Goal: Task Accomplishment & Management: Manage account settings

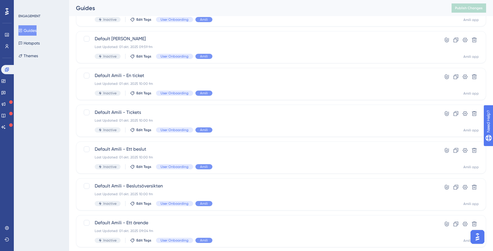
scroll to position [195, 0]
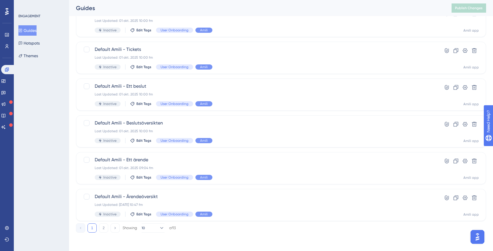
click at [107, 227] on button "2" at bounding box center [103, 228] width 9 height 9
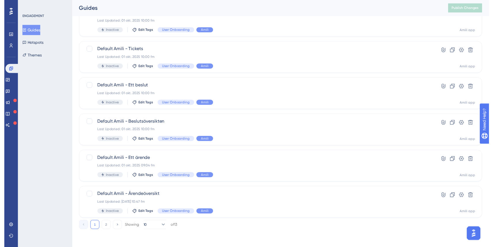
scroll to position [0, 0]
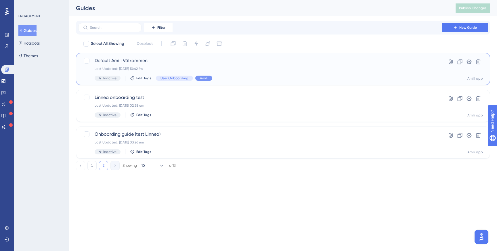
click at [163, 67] on div "Last Updated: 29 sep. 2025 10:42 fm" at bounding box center [260, 68] width 331 height 5
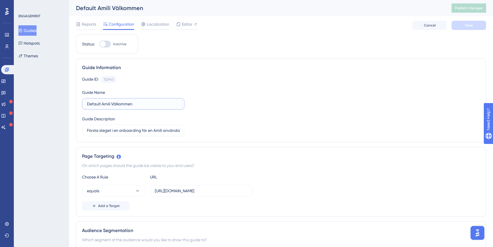
drag, startPoint x: 132, startPoint y: 104, endPoint x: 46, endPoint y: 101, distance: 86.4
type input "Välkommen till Amili"
click at [466, 27] on span "Save" at bounding box center [469, 25] width 8 height 5
click at [35, 33] on button "Guides" at bounding box center [27, 30] width 18 height 10
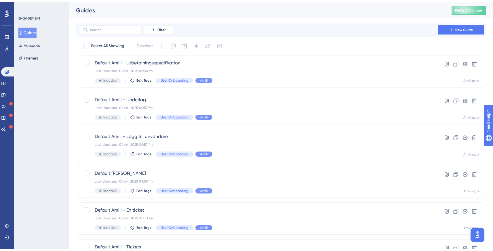
scroll to position [195, 0]
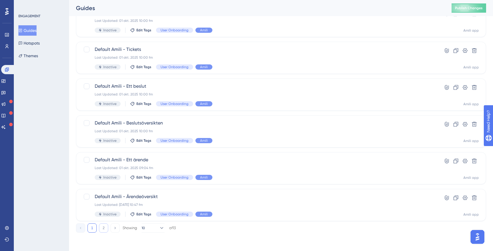
click at [103, 227] on button "2" at bounding box center [103, 228] width 9 height 9
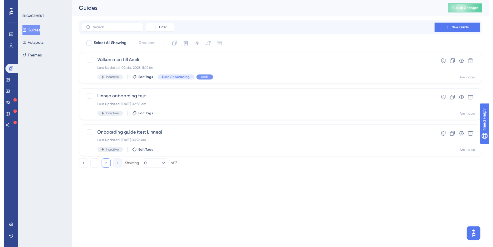
scroll to position [0, 0]
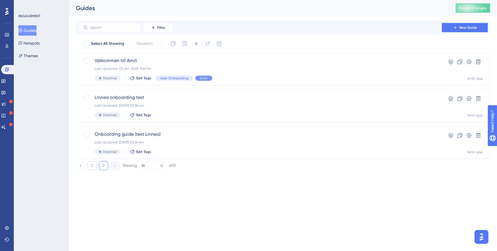
click at [93, 170] on button "1" at bounding box center [91, 165] width 9 height 9
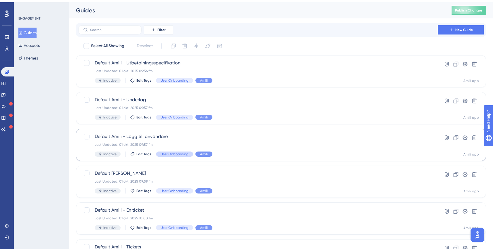
scroll to position [195, 0]
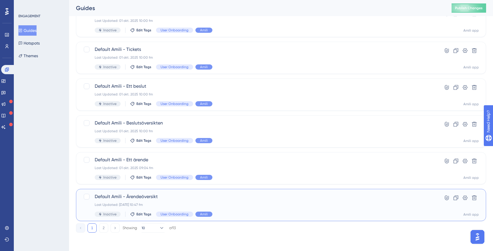
click at [140, 195] on span "Default Amili - Ärendeöversikt" at bounding box center [258, 196] width 327 height 7
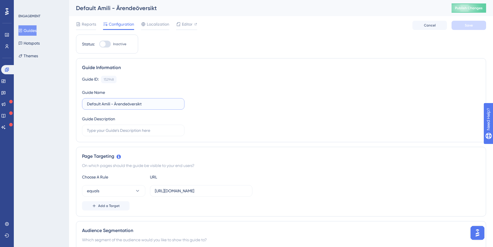
drag, startPoint x: 115, startPoint y: 105, endPoint x: 58, endPoint y: 106, distance: 57.8
click at [470, 24] on span "Save" at bounding box center [469, 25] width 8 height 5
drag, startPoint x: 92, startPoint y: 104, endPoint x: 79, endPoint y: 104, distance: 12.4
click at [79, 104] on div "Guide Information Guide ID: 152948 Copy Guide Name 2. Ärendeöversikt Guide Desc…" at bounding box center [281, 100] width 410 height 84
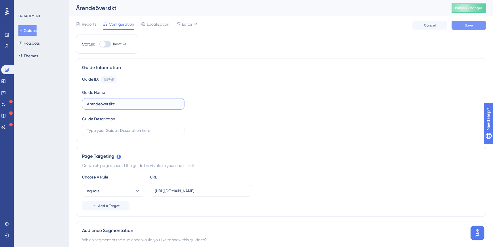
type input "Ärendeöversikt"
click at [468, 26] on span "Save" at bounding box center [469, 25] width 8 height 5
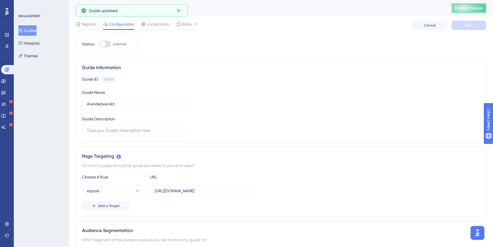
click at [34, 31] on button "Guides" at bounding box center [27, 30] width 18 height 10
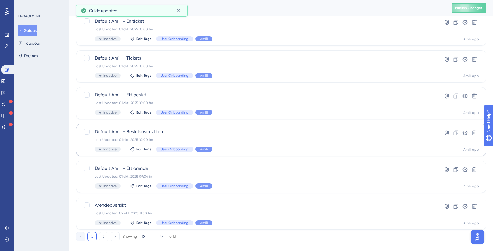
scroll to position [195, 0]
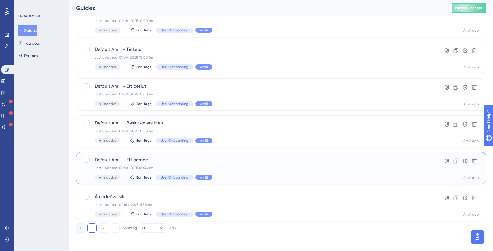
click at [143, 159] on span "Default Amili - Ett ärende" at bounding box center [258, 160] width 327 height 7
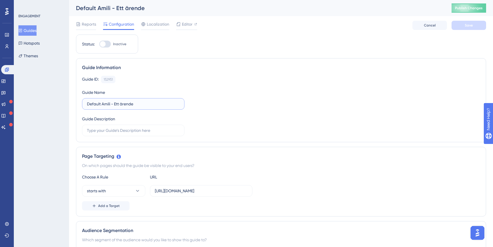
drag, startPoint x: 115, startPoint y: 104, endPoint x: 34, endPoint y: 98, distance: 81.4
type input "Ett ärende"
click at [463, 25] on button "Save" at bounding box center [468, 25] width 35 height 9
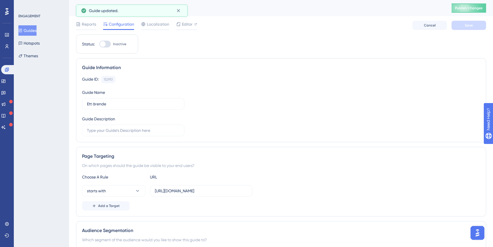
click at [35, 30] on button "Guides" at bounding box center [27, 30] width 18 height 10
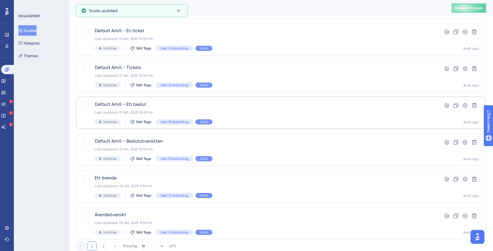
scroll to position [195, 0]
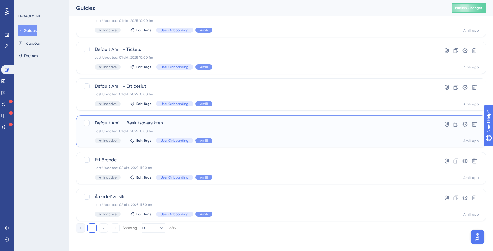
click at [134, 126] on span "Default Amili - Beslutsöversikten" at bounding box center [258, 123] width 327 height 7
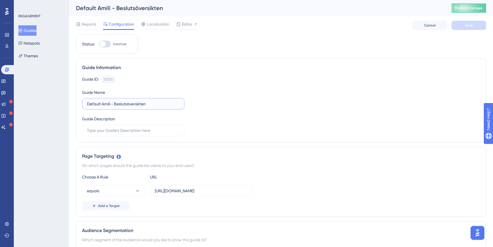
drag, startPoint x: 115, startPoint y: 102, endPoint x: 64, endPoint y: 102, distance: 51.2
type input "Beslutsöversikten"
click at [468, 26] on span "Save" at bounding box center [469, 25] width 8 height 5
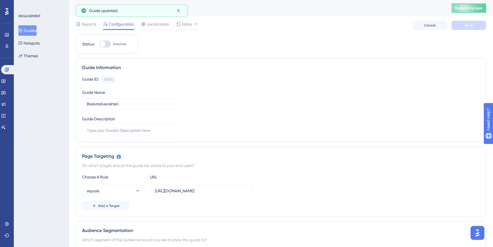
click at [37, 30] on button "Guides" at bounding box center [27, 30] width 18 height 10
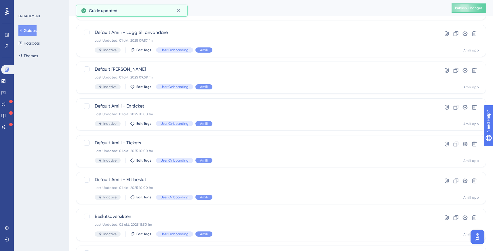
scroll to position [113, 0]
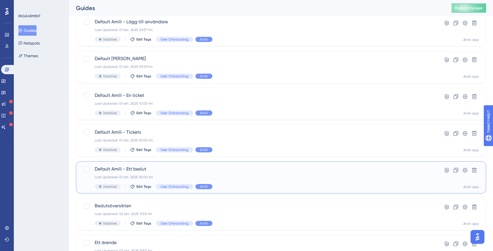
click at [127, 167] on span "Default Amili - Ett beslut" at bounding box center [258, 169] width 327 height 7
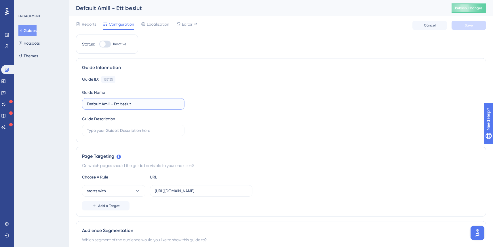
drag, startPoint x: 115, startPoint y: 104, endPoint x: 62, endPoint y: 103, distance: 52.7
type input "Ett beslut"
click at [472, 23] on span "Save" at bounding box center [469, 25] width 8 height 5
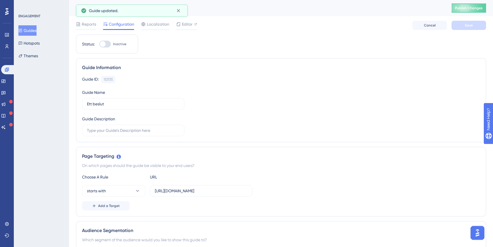
drag, startPoint x: 32, startPoint y: 33, endPoint x: 75, endPoint y: 38, distance: 43.0
click at [32, 33] on button "Guides" at bounding box center [27, 30] width 18 height 10
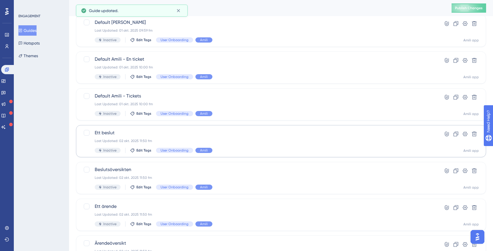
scroll to position [153, 0]
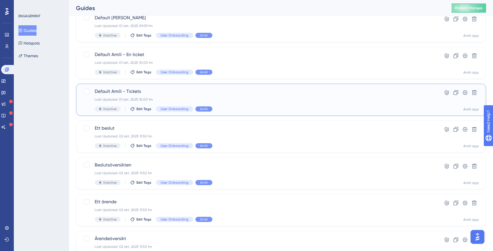
click at [112, 91] on span "Default Amili - Tickets" at bounding box center [258, 91] width 327 height 7
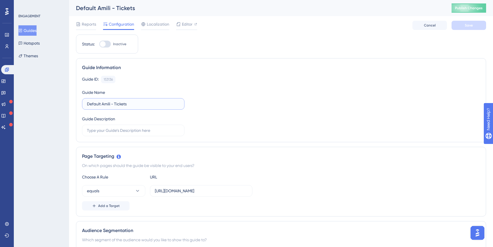
drag, startPoint x: 115, startPoint y: 104, endPoint x: 43, endPoint y: 99, distance: 72.7
type input "Tickets"
click at [471, 24] on span "Save" at bounding box center [469, 25] width 8 height 5
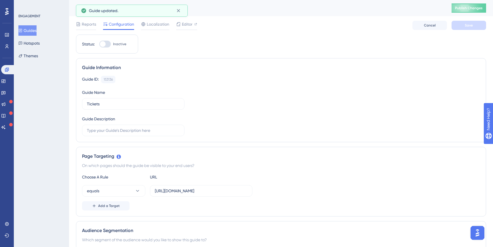
click at [37, 33] on button "Guides" at bounding box center [27, 30] width 18 height 10
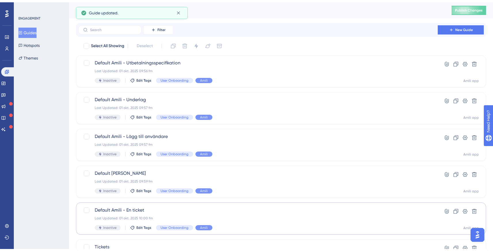
scroll to position [77, 0]
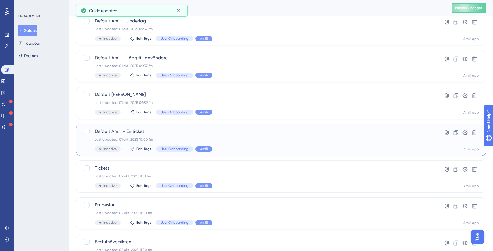
click at [123, 133] on span "Default Amili - En ticket" at bounding box center [258, 131] width 327 height 7
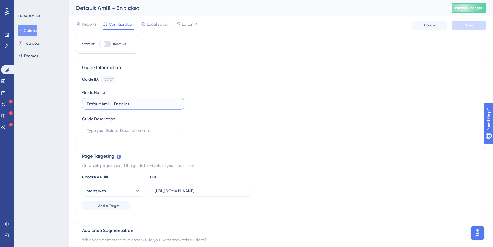
drag, startPoint x: 115, startPoint y: 104, endPoint x: 34, endPoint y: 102, distance: 80.3
type input "En ticket"
click at [461, 28] on button "Save" at bounding box center [468, 25] width 35 height 9
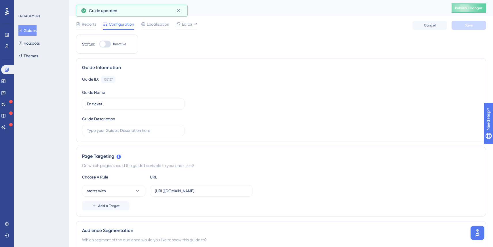
drag, startPoint x: 23, startPoint y: 31, endPoint x: 29, endPoint y: 31, distance: 6.0
click at [22, 31] on icon at bounding box center [20, 30] width 4 height 4
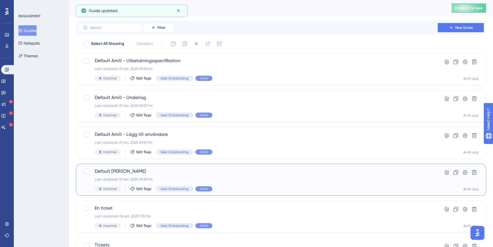
click at [167, 171] on span "Default Amili - Användare" at bounding box center [258, 171] width 327 height 7
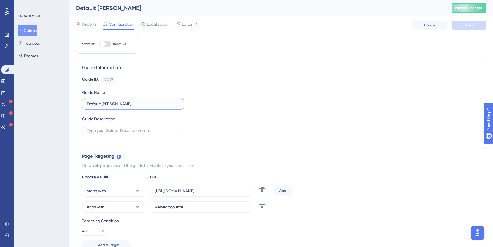
drag, startPoint x: 115, startPoint y: 102, endPoint x: 24, endPoint y: 103, distance: 90.4
type input "Användare"
click at [466, 23] on span "Save" at bounding box center [469, 25] width 8 height 5
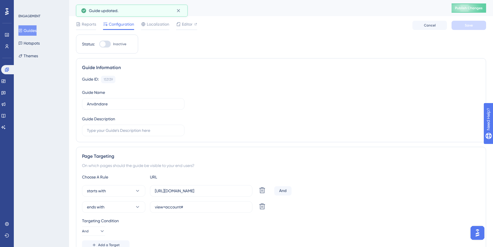
click at [34, 30] on button "Guides" at bounding box center [27, 30] width 18 height 10
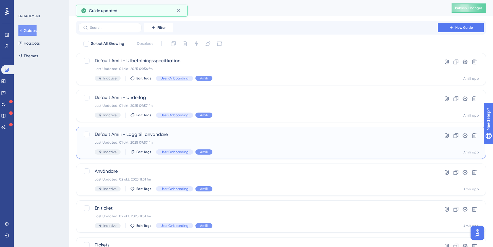
click at [129, 134] on span "Default Amili - Lägg till användare" at bounding box center [258, 134] width 327 height 7
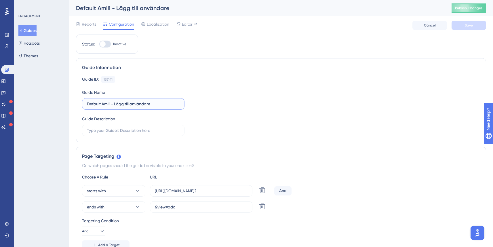
drag, startPoint x: 115, startPoint y: 104, endPoint x: 30, endPoint y: 103, distance: 85.2
type input "Lägg till användare"
click at [467, 25] on span "Save" at bounding box center [469, 25] width 8 height 5
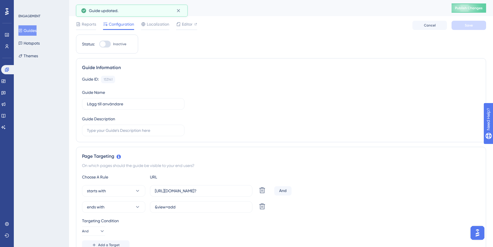
click at [34, 28] on button "Guides" at bounding box center [27, 30] width 18 height 10
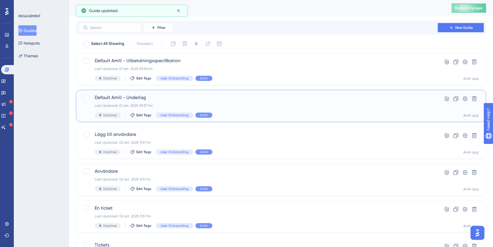
click at [162, 97] on span "Default Amili - Underlag" at bounding box center [258, 97] width 327 height 7
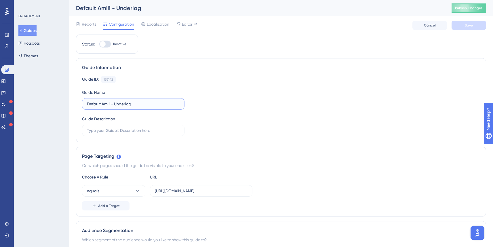
drag, startPoint x: 115, startPoint y: 104, endPoint x: 58, endPoint y: 102, distance: 57.3
type input "Underlag"
click at [466, 30] on button "Save" at bounding box center [468, 25] width 35 height 9
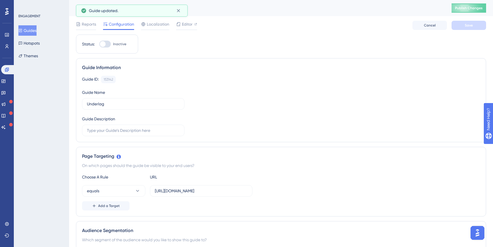
click at [29, 29] on button "Guides" at bounding box center [27, 30] width 18 height 10
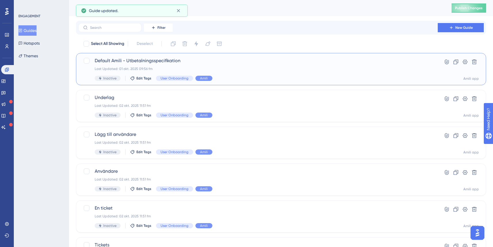
click at [144, 61] on span "Default Amili - Utbetalningsspecifikation" at bounding box center [258, 60] width 327 height 7
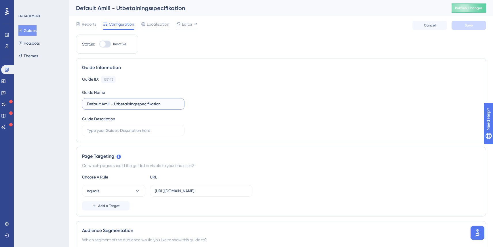
drag, startPoint x: 115, startPoint y: 103, endPoint x: 41, endPoint y: 104, distance: 73.4
type input "Utbetalningsspecifikation"
click at [471, 30] on div "Reports Configuration Localization Editor Cancel Save" at bounding box center [281, 25] width 410 height 18
click at [470, 28] on button "Save" at bounding box center [468, 25] width 35 height 9
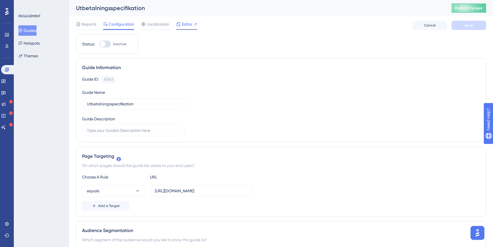
click at [188, 26] on span "Editor" at bounding box center [187, 24] width 11 height 7
click at [30, 59] on button "Themes" at bounding box center [28, 56] width 20 height 10
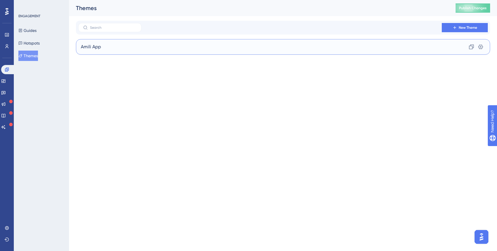
click at [265, 50] on div "Amili App Clone Settings" at bounding box center [283, 47] width 414 height 16
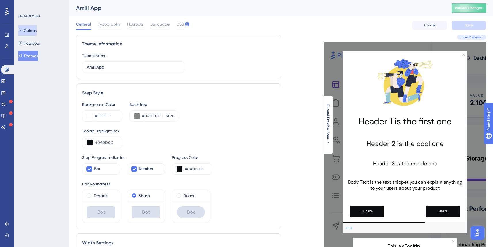
click at [35, 31] on button "Guides" at bounding box center [27, 30] width 18 height 10
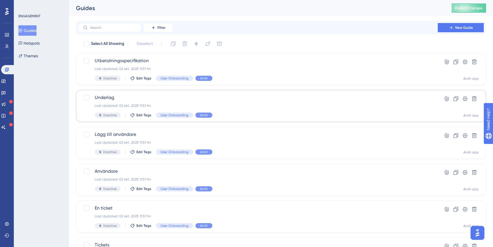
scroll to position [1, 0]
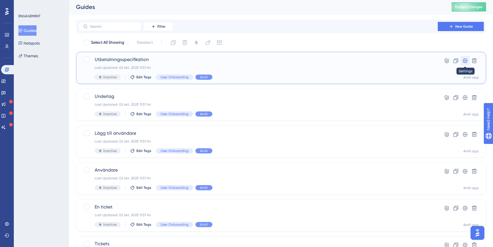
click at [465, 64] on button at bounding box center [464, 60] width 9 height 9
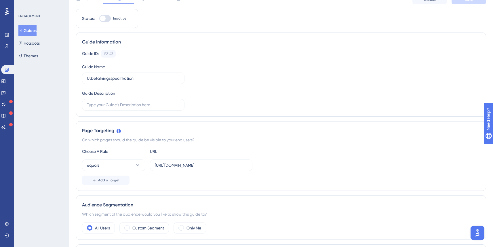
scroll to position [8, 0]
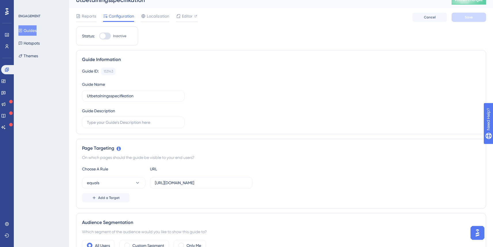
click at [85, 10] on div "Reports Configuration Localization Editor Cancel Save" at bounding box center [281, 17] width 410 height 18
click at [86, 13] on span "Reports" at bounding box center [89, 16] width 14 height 7
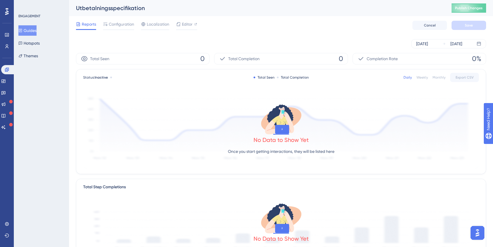
click at [28, 35] on button "Guides" at bounding box center [27, 30] width 18 height 10
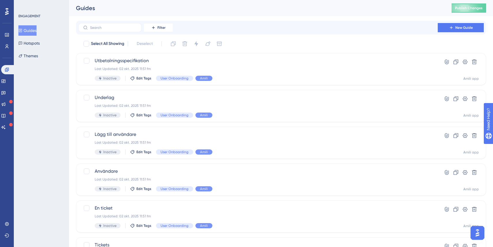
click at [36, 28] on button "Guides" at bounding box center [27, 30] width 18 height 10
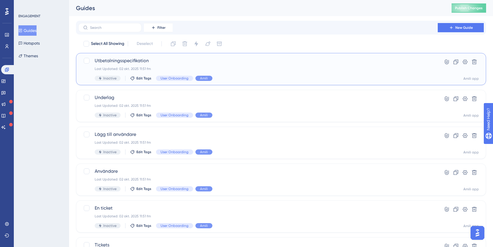
click at [280, 72] on div "Utbetalningsspecifikation Last Updated: 02 okt. 2025 11:51 fm Inactive Edit Tag…" at bounding box center [258, 69] width 327 height 24
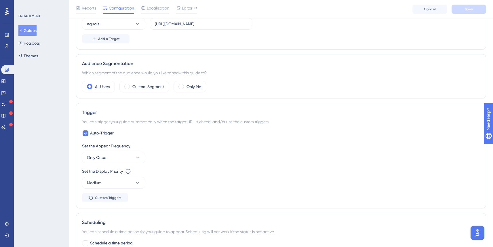
scroll to position [170, 0]
click at [128, 86] on span at bounding box center [126, 85] width 5 height 5
click at [131, 83] on input "radio" at bounding box center [131, 83] width 0 height 0
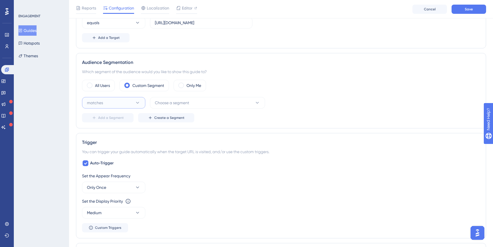
click at [135, 102] on icon at bounding box center [138, 103] width 6 height 6
click at [134, 102] on button "matches" at bounding box center [113, 103] width 63 height 12
click at [173, 103] on span "Choose a segment" at bounding box center [172, 102] width 34 height 7
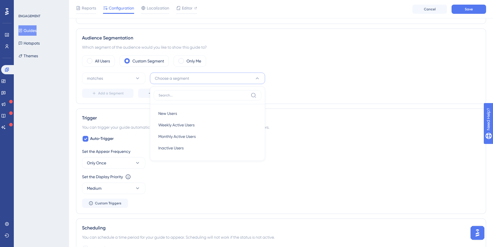
click at [292, 68] on div "All Users Custom Segment Only Me matches Choose a segment New Users New Users W…" at bounding box center [281, 76] width 398 height 43
click at [186, 80] on span "Choose a segment" at bounding box center [172, 78] width 34 height 7
click at [176, 110] on span "New Users" at bounding box center [167, 113] width 19 height 7
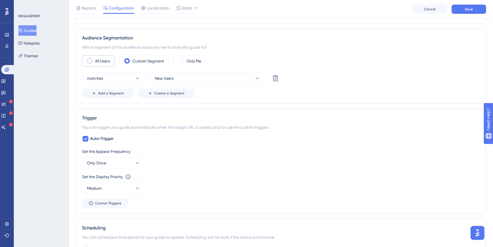
click at [100, 64] on div "All Users" at bounding box center [98, 61] width 33 height 12
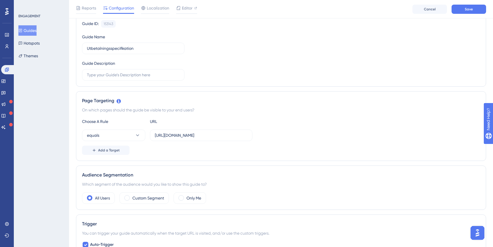
scroll to position [248, 0]
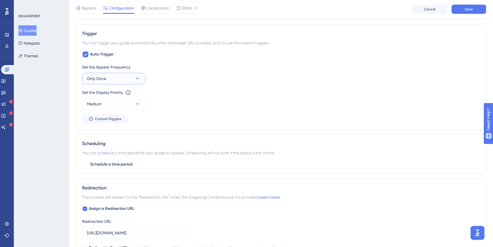
click at [111, 76] on button "Only Once" at bounding box center [113, 79] width 63 height 12
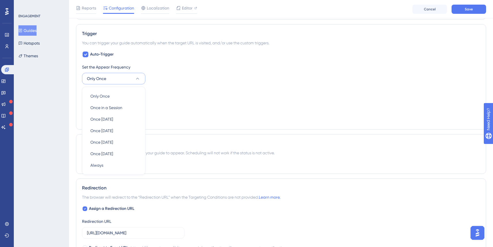
scroll to position [255, 0]
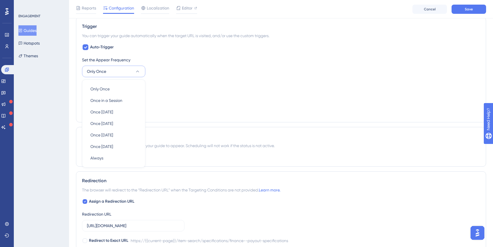
click at [178, 67] on div "Set the Appear Frequency Only Once Only Once Only Once Once in a Session Once i…" at bounding box center [281, 66] width 398 height 21
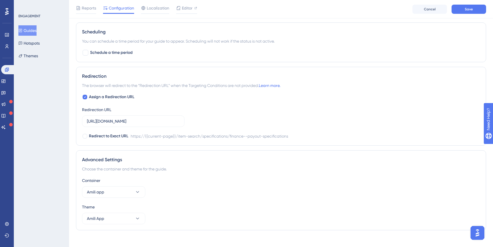
scroll to position [366, 0]
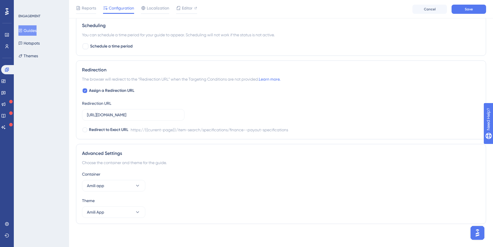
click at [37, 34] on button "Guides" at bounding box center [27, 30] width 18 height 10
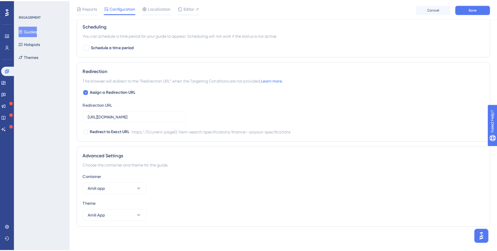
scroll to position [362, 0]
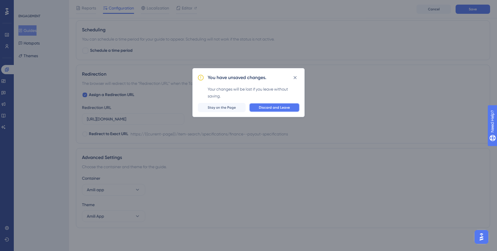
click at [270, 111] on button "Discard and Leave" at bounding box center [274, 107] width 51 height 9
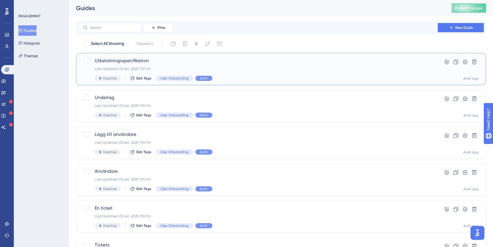
click at [148, 60] on span "Utbetalningsspecifikation" at bounding box center [258, 60] width 327 height 7
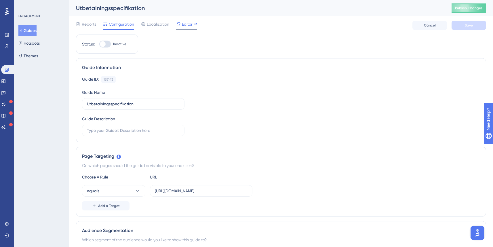
click at [188, 28] on div "Editor" at bounding box center [186, 25] width 21 height 9
click at [8, 227] on link at bounding box center [7, 223] width 5 height 9
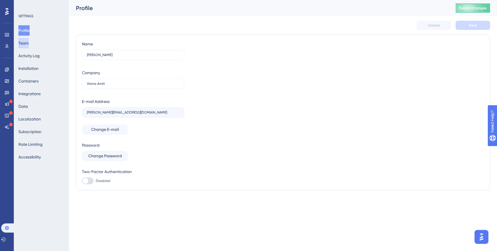
click at [29, 45] on button "Team" at bounding box center [23, 43] width 10 height 10
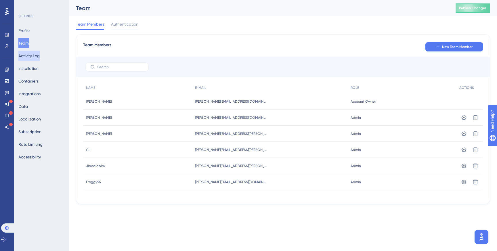
click at [32, 52] on button "Activity Log" at bounding box center [28, 56] width 21 height 10
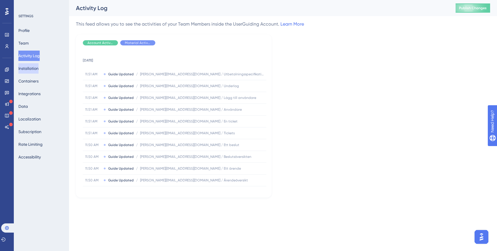
click at [36, 64] on button "Installation" at bounding box center [28, 68] width 20 height 10
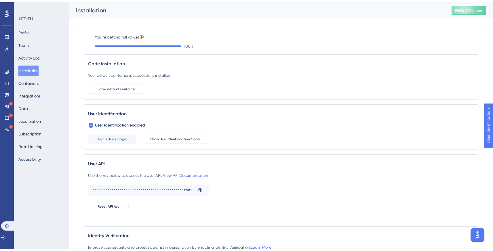
scroll to position [50, 0]
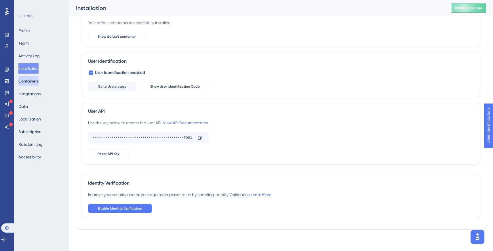
click at [28, 78] on button "Containers" at bounding box center [28, 81] width 20 height 10
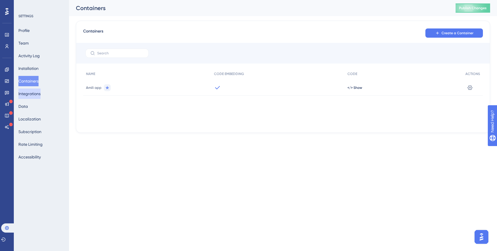
click at [31, 95] on button "Integrations" at bounding box center [29, 94] width 22 height 10
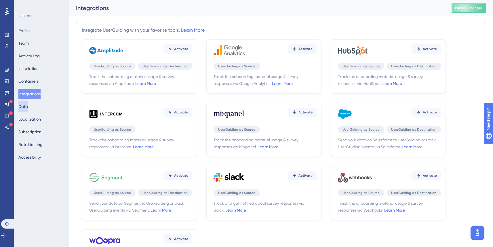
click at [28, 107] on button "Data" at bounding box center [22, 106] width 9 height 10
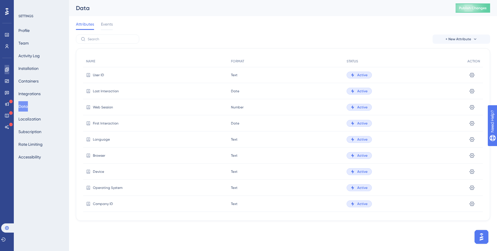
click at [7, 70] on icon at bounding box center [7, 70] width 4 height 4
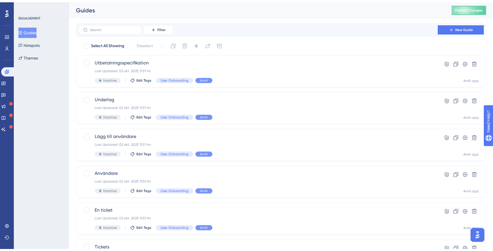
scroll to position [194, 0]
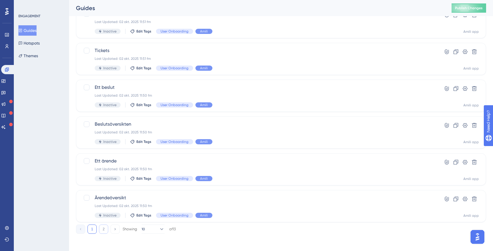
click at [100, 231] on button "2" at bounding box center [103, 229] width 9 height 9
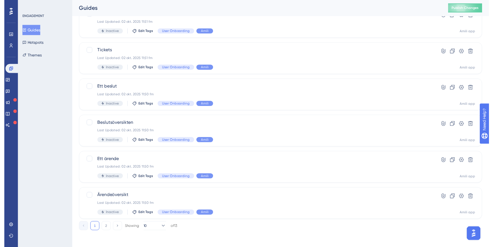
scroll to position [0, 0]
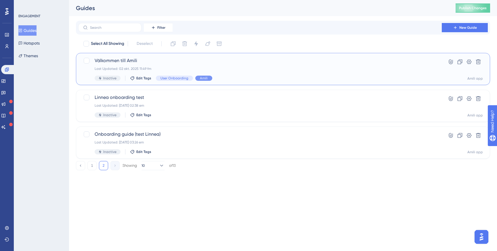
click at [381, 65] on div "Välkommen till Amili Last Updated: 02 okt. 2025 11:49 fm Inactive Edit Tags Use…" at bounding box center [260, 69] width 331 height 24
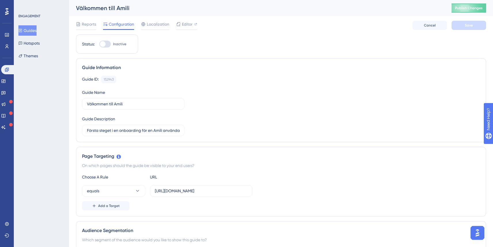
drag, startPoint x: 107, startPoint y: 126, endPoint x: 211, endPoint y: 129, distance: 103.9
click at [211, 129] on div "Guide ID: 152943 Copy Guide Name Välkommen till Amili Guide Description Första …" at bounding box center [281, 106] width 398 height 60
click at [221, 125] on div "Guide ID: 152943 Copy Guide Name Välkommen till Amili Guide Description Första …" at bounding box center [281, 106] width 398 height 60
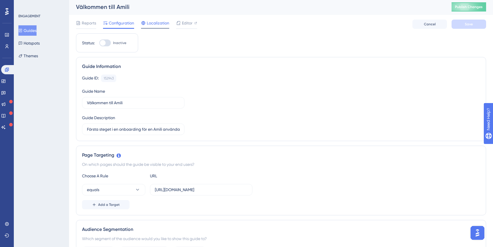
click at [151, 27] on div "Localization" at bounding box center [155, 24] width 28 height 9
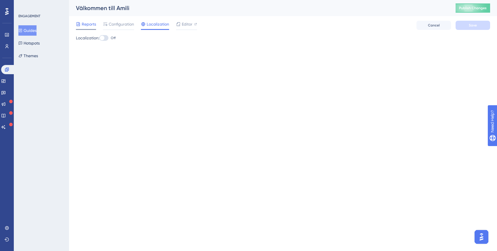
drag, startPoint x: 104, startPoint y: 26, endPoint x: 95, endPoint y: 26, distance: 9.2
click at [104, 26] on icon at bounding box center [105, 24] width 5 height 5
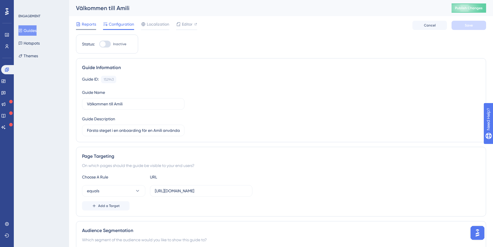
click at [95, 26] on span "Reports" at bounding box center [89, 24] width 14 height 7
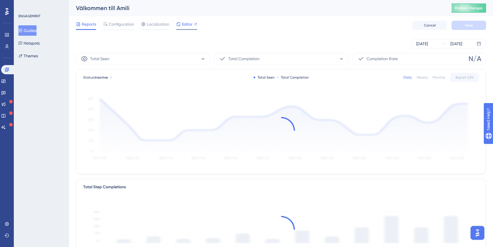
click at [180, 26] on icon at bounding box center [178, 24] width 5 height 5
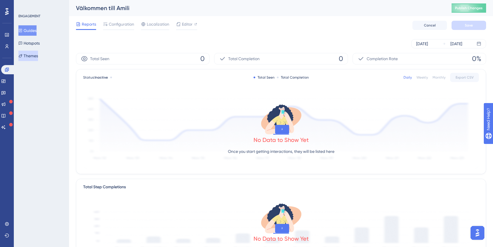
click at [29, 56] on button "Themes" at bounding box center [28, 56] width 20 height 10
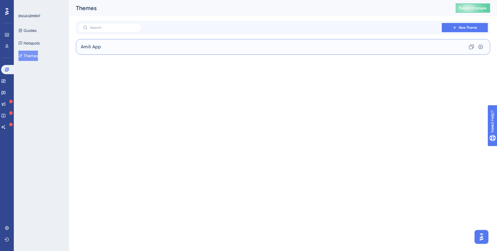
click at [93, 47] on span "Amili App" at bounding box center [91, 46] width 20 height 7
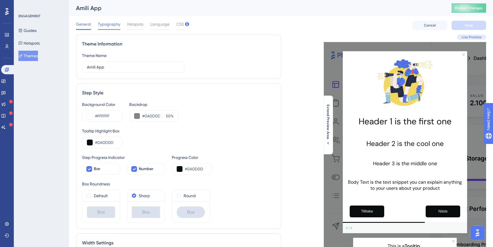
click at [107, 27] on span "Typography" at bounding box center [109, 24] width 22 height 7
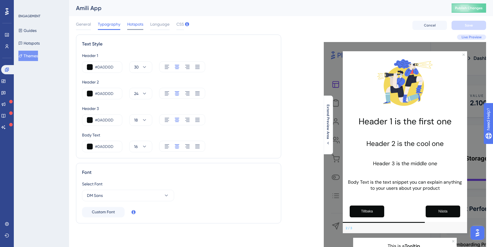
click at [132, 26] on span "Hotspots" at bounding box center [135, 24] width 16 height 7
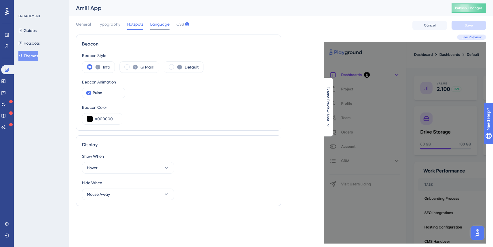
click at [165, 22] on span "Language" at bounding box center [159, 24] width 19 height 7
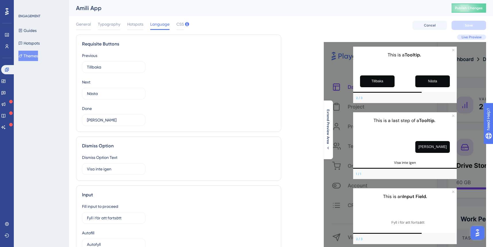
click at [174, 24] on div "General Typography Hotspots Language CSS" at bounding box center [130, 25] width 108 height 9
click at [176, 25] on span "CSS" at bounding box center [179, 24] width 7 height 7
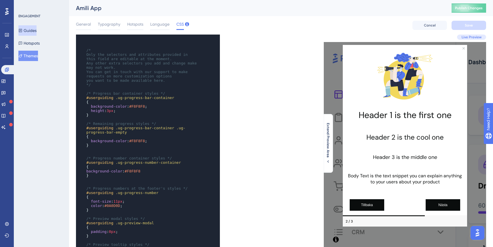
click at [31, 30] on button "Guides" at bounding box center [27, 30] width 18 height 10
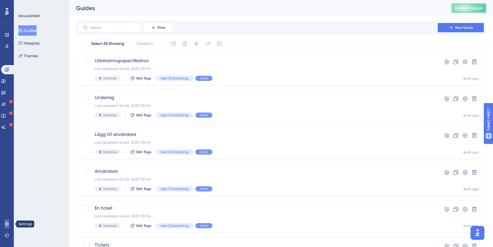
click at [9, 222] on link at bounding box center [7, 223] width 5 height 9
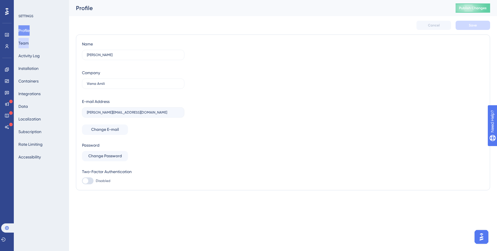
click at [29, 47] on button "Team" at bounding box center [23, 43] width 10 height 10
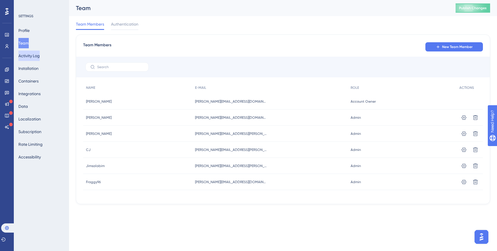
click at [25, 56] on button "Activity Log" at bounding box center [28, 56] width 21 height 10
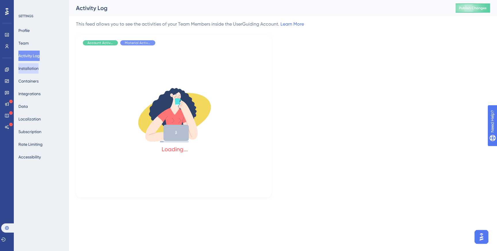
click at [35, 71] on button "Installation" at bounding box center [28, 68] width 20 height 10
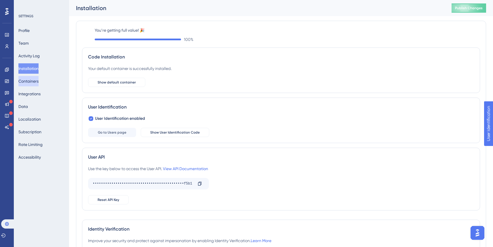
click at [28, 83] on button "Containers" at bounding box center [28, 81] width 20 height 10
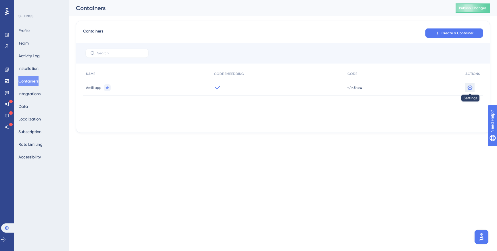
click at [468, 86] on icon at bounding box center [470, 88] width 6 height 6
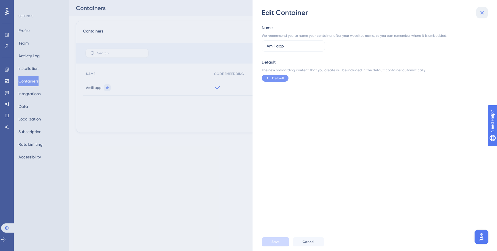
click at [482, 12] on icon at bounding box center [483, 13] width 4 height 4
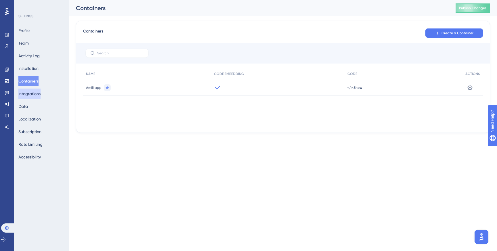
click at [32, 92] on button "Integrations" at bounding box center [29, 94] width 22 height 10
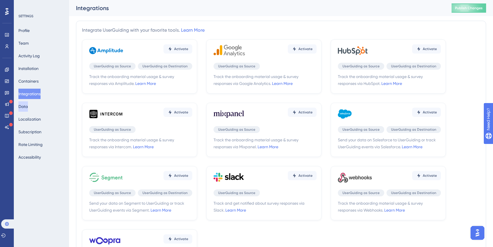
click at [28, 106] on button "Data" at bounding box center [22, 106] width 9 height 10
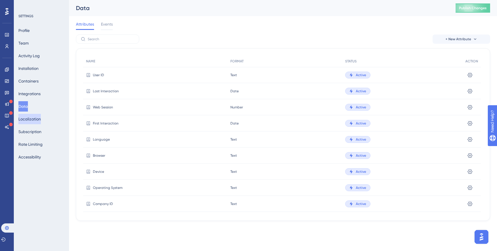
click at [36, 119] on button "Localization" at bounding box center [29, 119] width 22 height 10
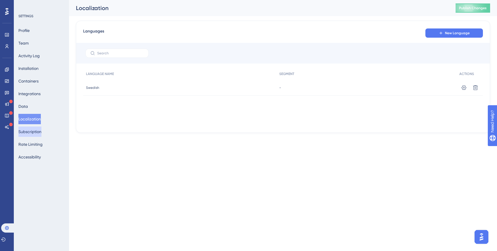
click at [37, 130] on button "Subscription" at bounding box center [29, 132] width 23 height 10
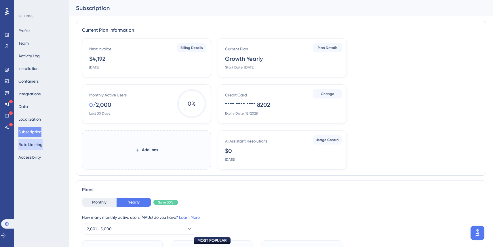
click at [29, 147] on button "Rate Limiting" at bounding box center [30, 144] width 24 height 10
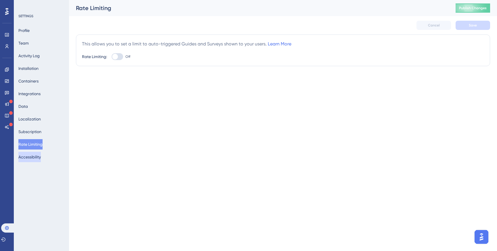
click at [29, 155] on button "Accessibility" at bounding box center [29, 157] width 22 height 10
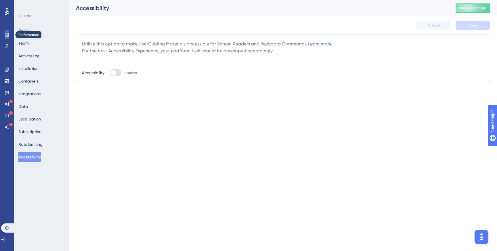
click at [8, 38] on link at bounding box center [7, 34] width 5 height 9
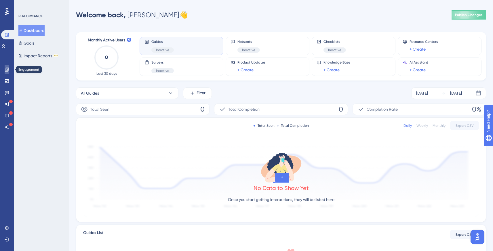
click at [5, 68] on link at bounding box center [7, 69] width 5 height 9
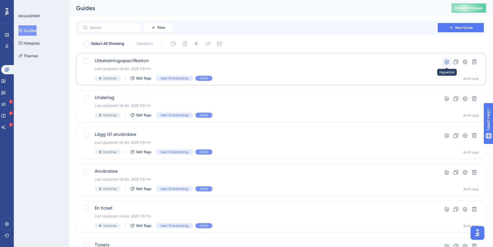
click at [447, 60] on icon at bounding box center [447, 62] width 6 height 6
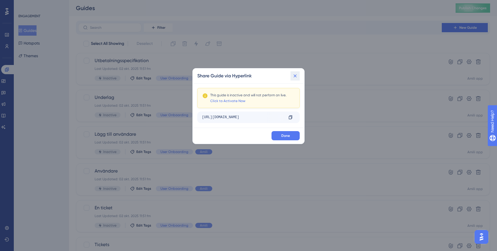
click at [294, 77] on icon at bounding box center [295, 76] width 6 height 6
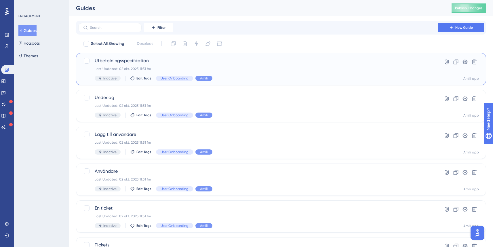
click at [147, 62] on span "Utbetalningsspecifikation" at bounding box center [258, 60] width 327 height 7
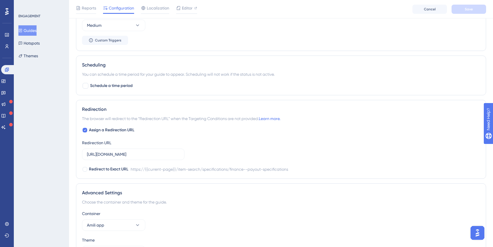
scroll to position [328, 0]
click at [155, 11] on span "Localization" at bounding box center [158, 8] width 22 height 7
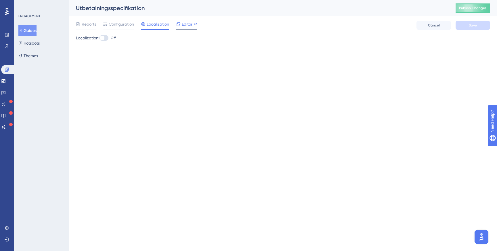
click at [186, 27] on span "Editor" at bounding box center [187, 24] width 11 height 7
click at [185, 23] on span "Editor" at bounding box center [187, 24] width 11 height 7
click at [474, 9] on span "Publish Changes" at bounding box center [473, 8] width 28 height 5
click at [5, 37] on link at bounding box center [7, 34] width 5 height 9
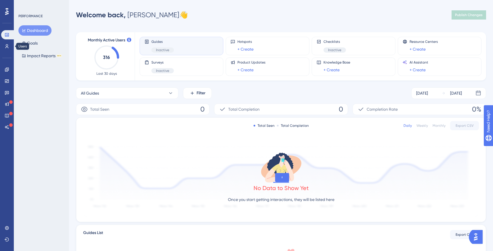
scroll to position [1, 0]
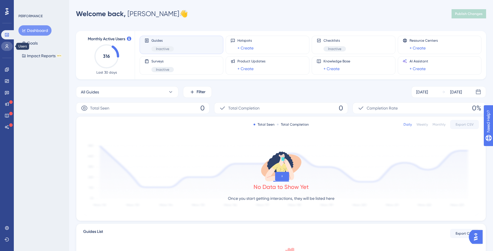
click at [4, 44] on link at bounding box center [7, 46] width 12 height 9
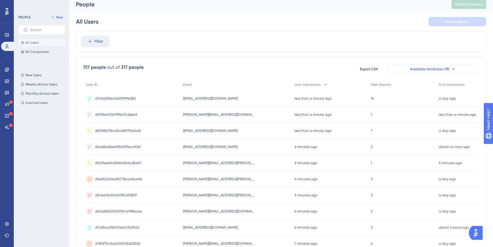
click at [425, 66] on button "Available Attributes (15)" at bounding box center [433, 68] width 92 height 9
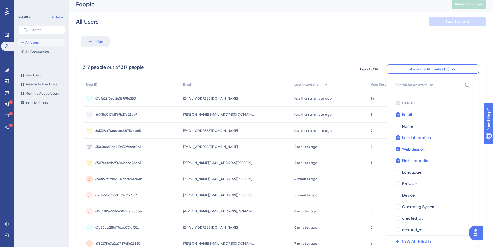
scroll to position [42, 0]
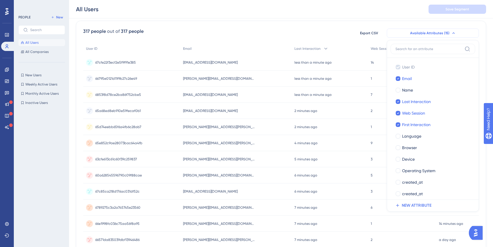
click at [430, 35] on button "Available Attributes (15)" at bounding box center [433, 32] width 92 height 9
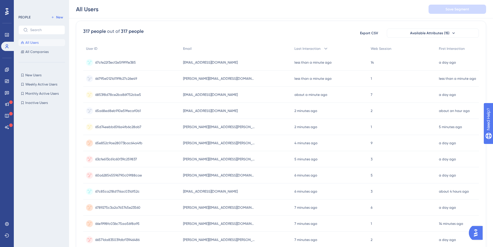
scroll to position [41, 0]
click at [187, 51] on span "Email" at bounding box center [188, 49] width 9 height 5
click at [190, 50] on span "Email" at bounding box center [188, 49] width 9 height 5
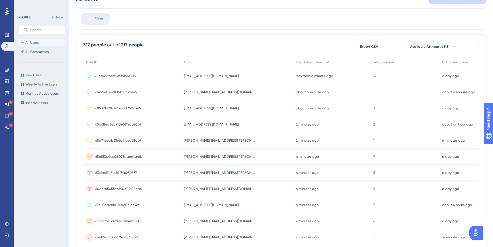
scroll to position [1, 0]
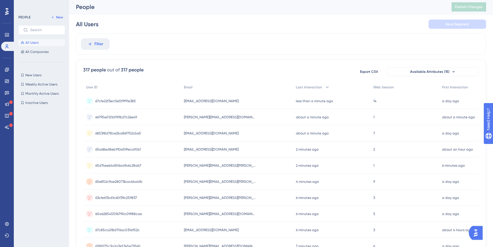
click at [31, 43] on span "All Users" at bounding box center [31, 42] width 13 height 5
click at [5, 33] on icon at bounding box center [7, 35] width 5 height 5
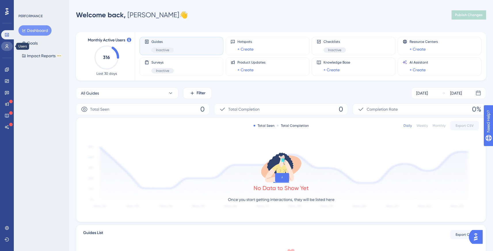
click at [3, 43] on link at bounding box center [7, 46] width 12 height 9
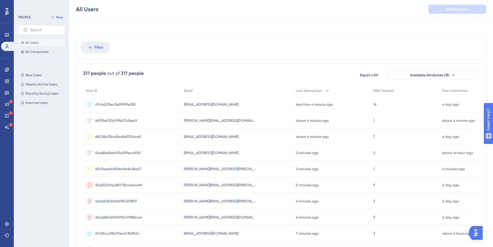
scroll to position [214, 0]
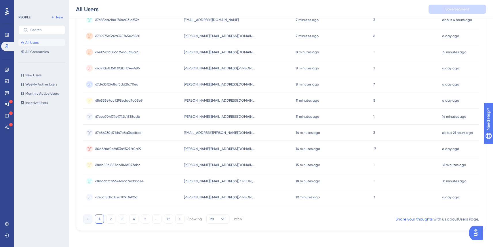
click at [106, 220] on div "1 2 3 4 5 ⋯ 16 Showing 20 of 317" at bounding box center [162, 218] width 159 height 9
click at [108, 220] on button "2" at bounding box center [110, 218] width 9 height 9
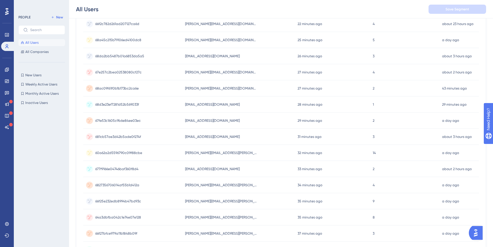
scroll to position [215, 0]
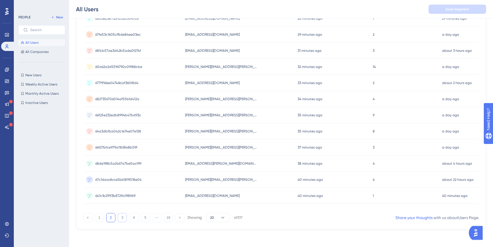
click at [122, 218] on button "3" at bounding box center [122, 217] width 9 height 9
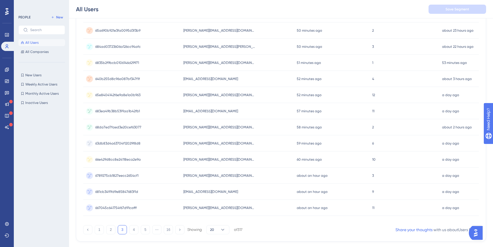
scroll to position [203, 0]
click at [134, 232] on button "4" at bounding box center [133, 229] width 9 height 9
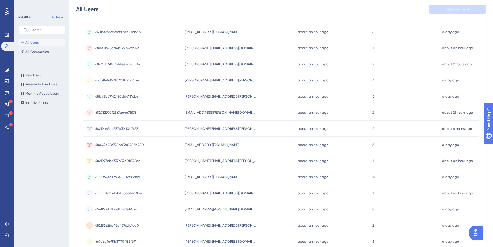
scroll to position [216, 0]
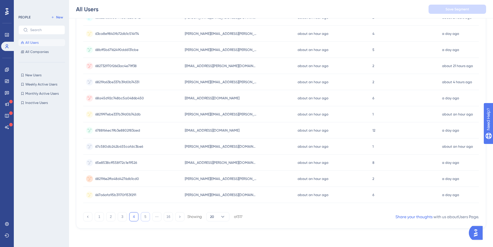
click at [145, 220] on button "5" at bounding box center [145, 216] width 9 height 9
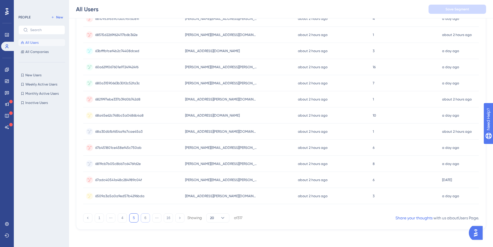
click at [145, 221] on button "6" at bounding box center [145, 217] width 9 height 9
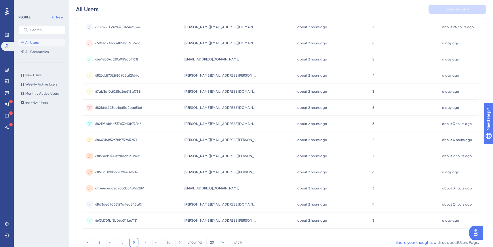
scroll to position [216, 0]
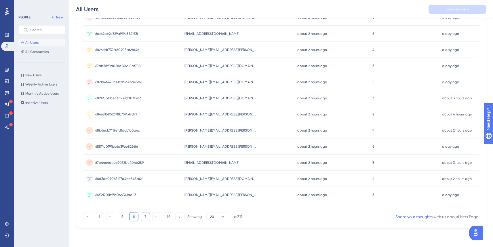
click at [147, 220] on button "7" at bounding box center [145, 216] width 9 height 9
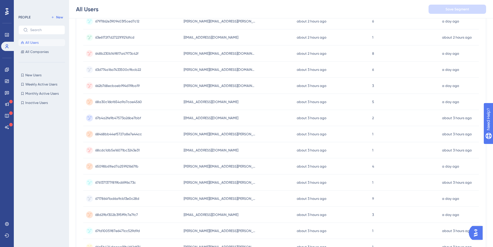
scroll to position [0, 0]
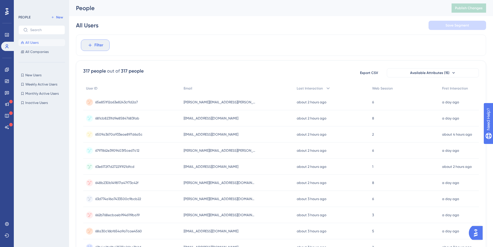
click at [94, 47] on button "Filter" at bounding box center [95, 45] width 29 height 12
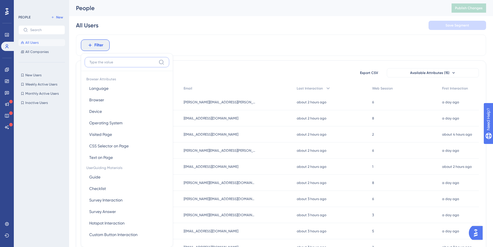
scroll to position [27, 0]
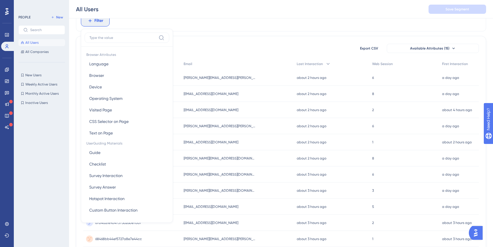
click at [102, 22] on span "Filter" at bounding box center [98, 20] width 9 height 7
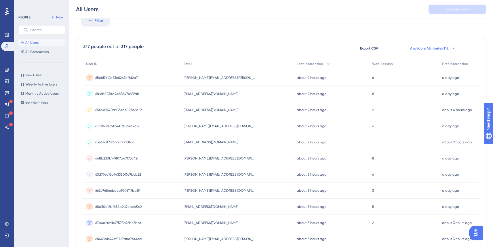
click at [428, 46] on span "Available Attributes (15)" at bounding box center [429, 48] width 39 height 5
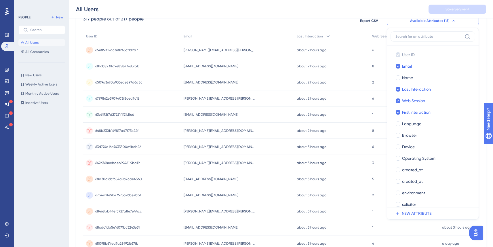
click at [407, 35] on input at bounding box center [428, 36] width 67 height 5
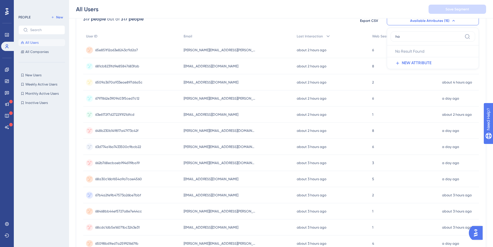
type input "h"
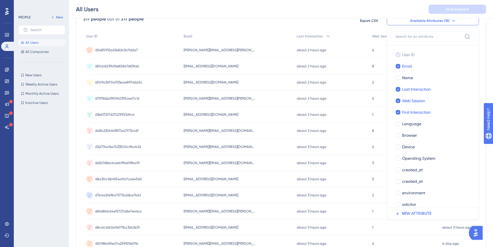
click at [334, 29] on div "317 people out of 317 people Export CSV Available Attributes (15) User ID User …" at bounding box center [281, 199] width 410 height 382
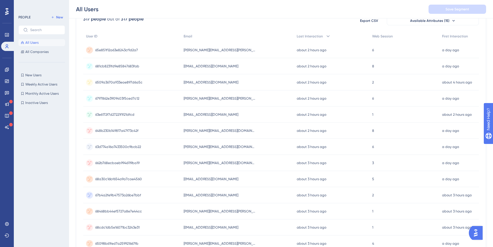
scroll to position [0, 0]
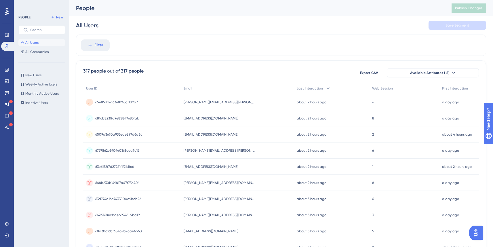
click at [316, 43] on div "Filter" at bounding box center [281, 45] width 410 height 21
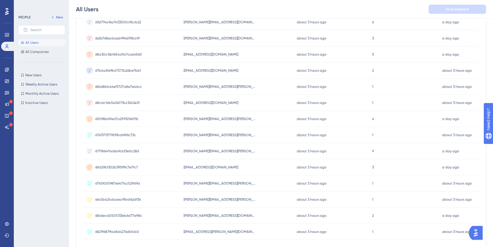
scroll to position [216, 0]
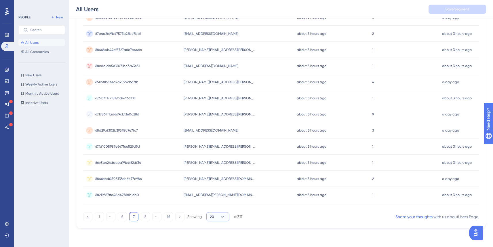
click at [218, 216] on button "20" at bounding box center [217, 216] width 23 height 9
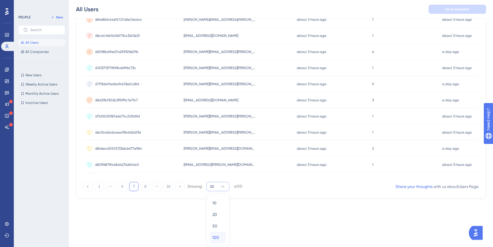
click at [216, 231] on div "10 10 20 20 50 50 100 100" at bounding box center [218, 220] width 16 height 46
click at [217, 235] on span "100" at bounding box center [215, 237] width 7 height 7
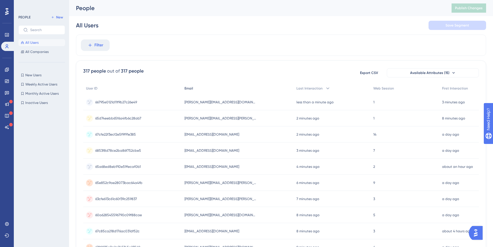
scroll to position [1, 0]
click at [32, 44] on span "All Users" at bounding box center [31, 42] width 13 height 5
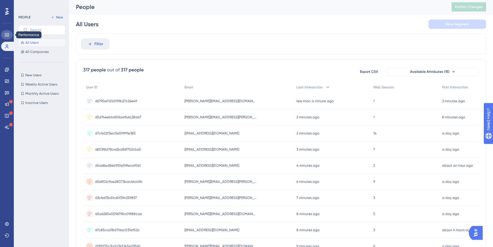
click at [5, 37] on link at bounding box center [7, 34] width 12 height 9
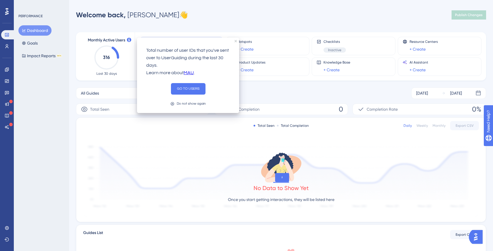
click at [237, 25] on div "Performance Users Engagement Widgets Feedback Product Updates Knowledge Base AI…" at bounding box center [281, 181] width 424 height 344
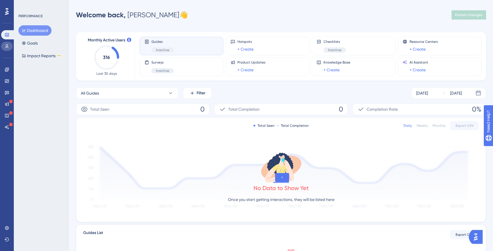
click at [12, 45] on link at bounding box center [7, 46] width 12 height 9
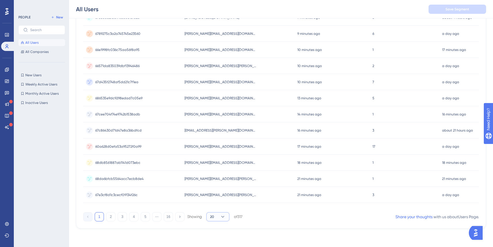
click at [221, 218] on icon at bounding box center [223, 217] width 6 height 6
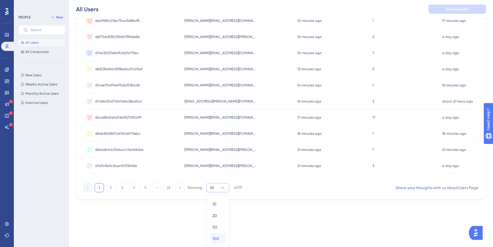
click at [217, 235] on span "100" at bounding box center [215, 238] width 7 height 7
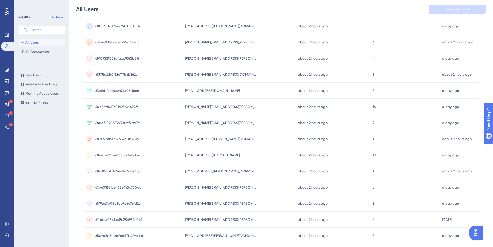
scroll to position [1505, 0]
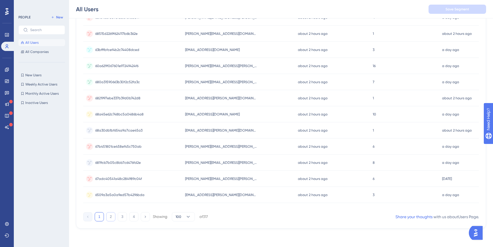
click at [112, 217] on button "2" at bounding box center [110, 216] width 9 height 9
click at [125, 218] on button "3" at bounding box center [122, 216] width 9 height 9
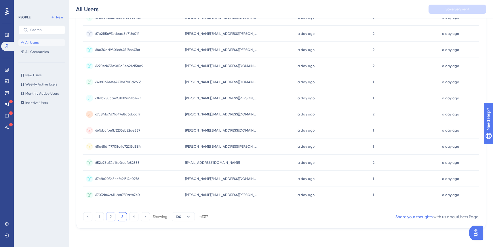
click at [106, 218] on button "2" at bounding box center [110, 216] width 9 height 9
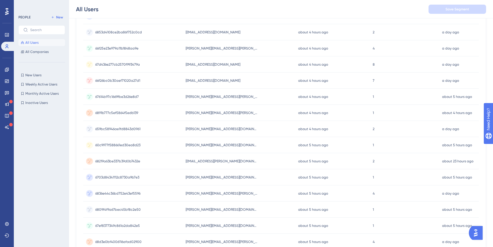
scroll to position [1219, 0]
